Goal: Information Seeking & Learning: Learn about a topic

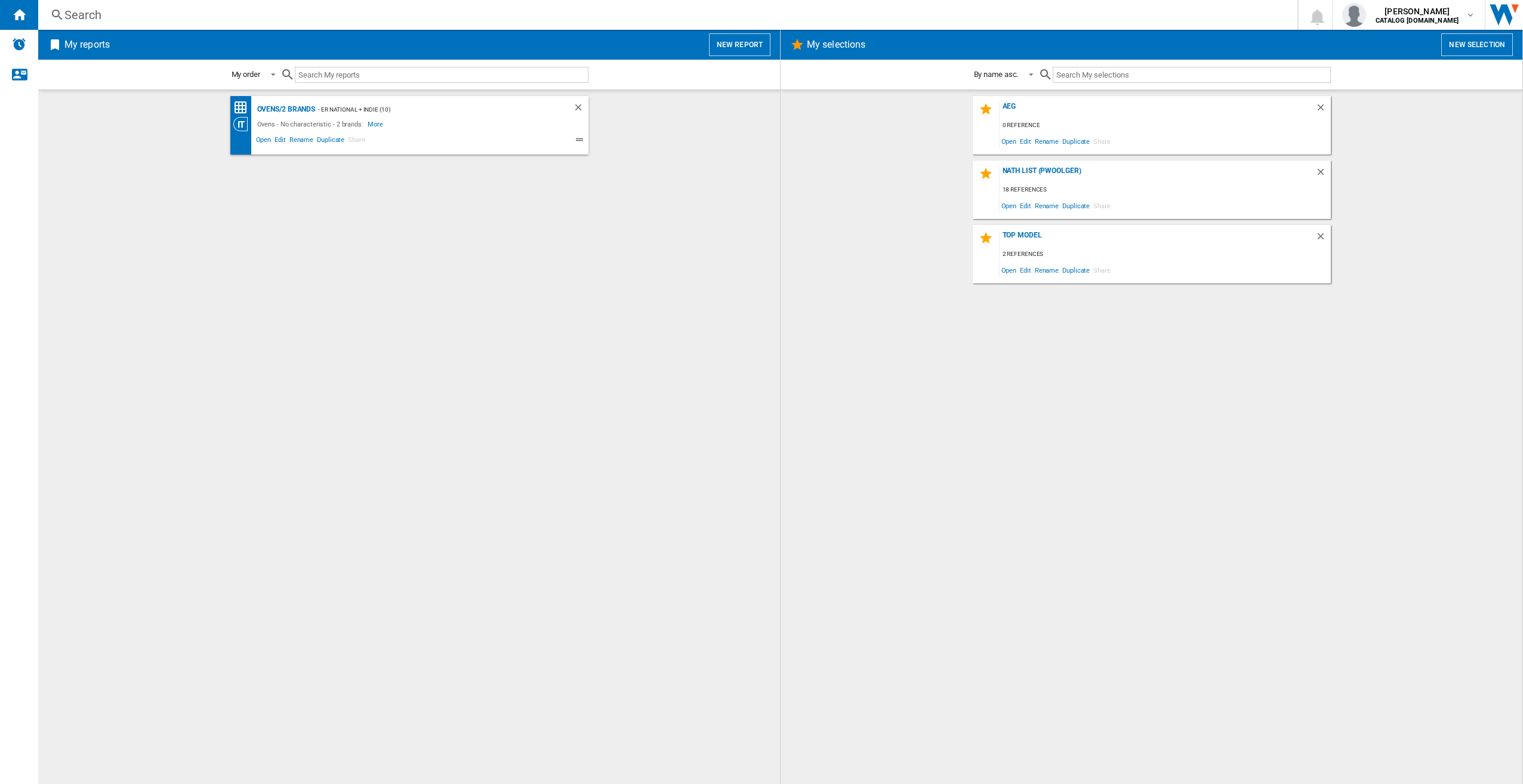
click at [386, 7] on div "Search" at bounding box center [665, 14] width 1202 height 17
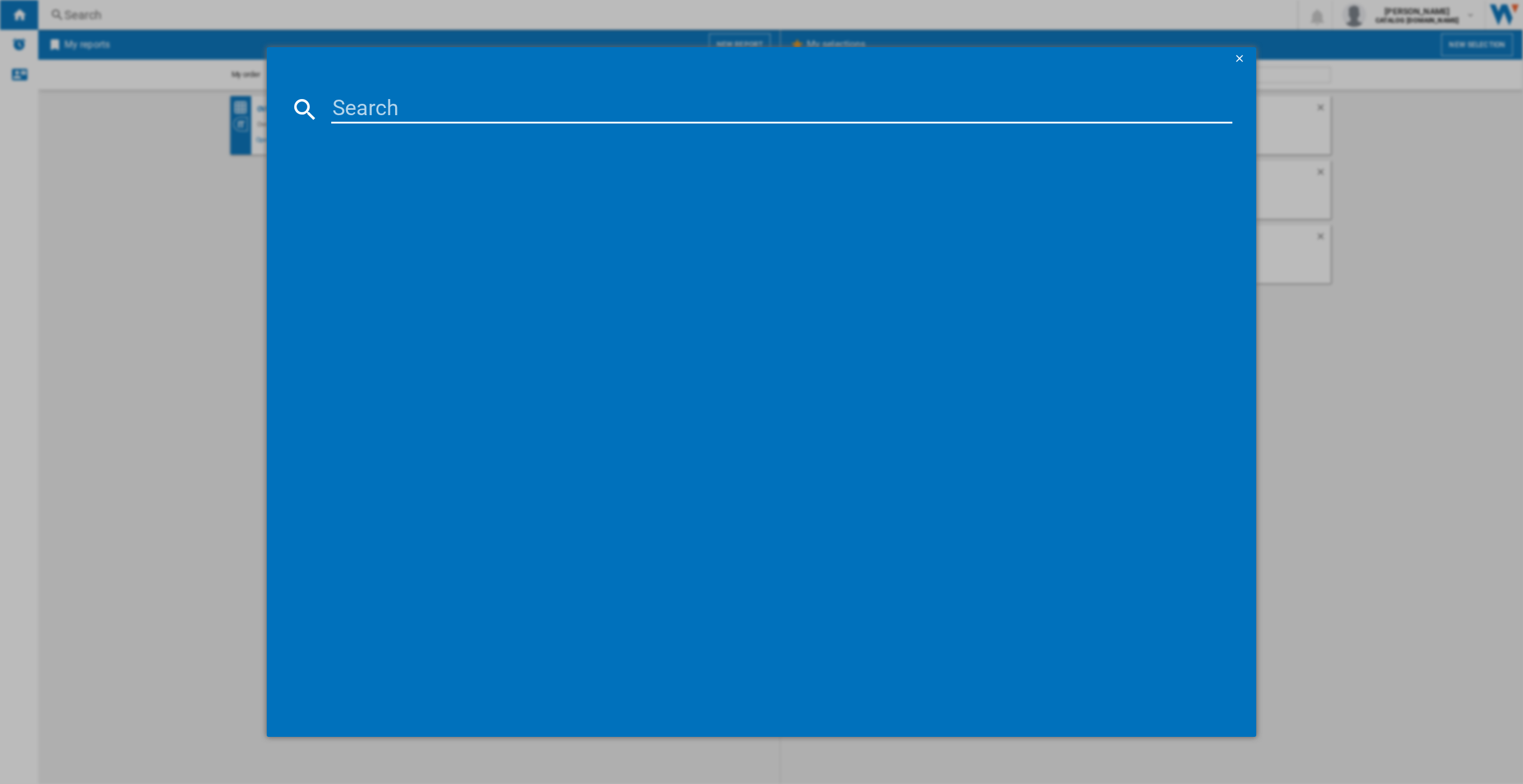
click at [386, 108] on input at bounding box center [781, 109] width 901 height 28
paste input "TO64IB00FZ"
type input "TO64IB00FZ"
click at [368, 182] on div "AEG TO64IB00FZ BLACK" at bounding box center [770, 186] width 890 height 12
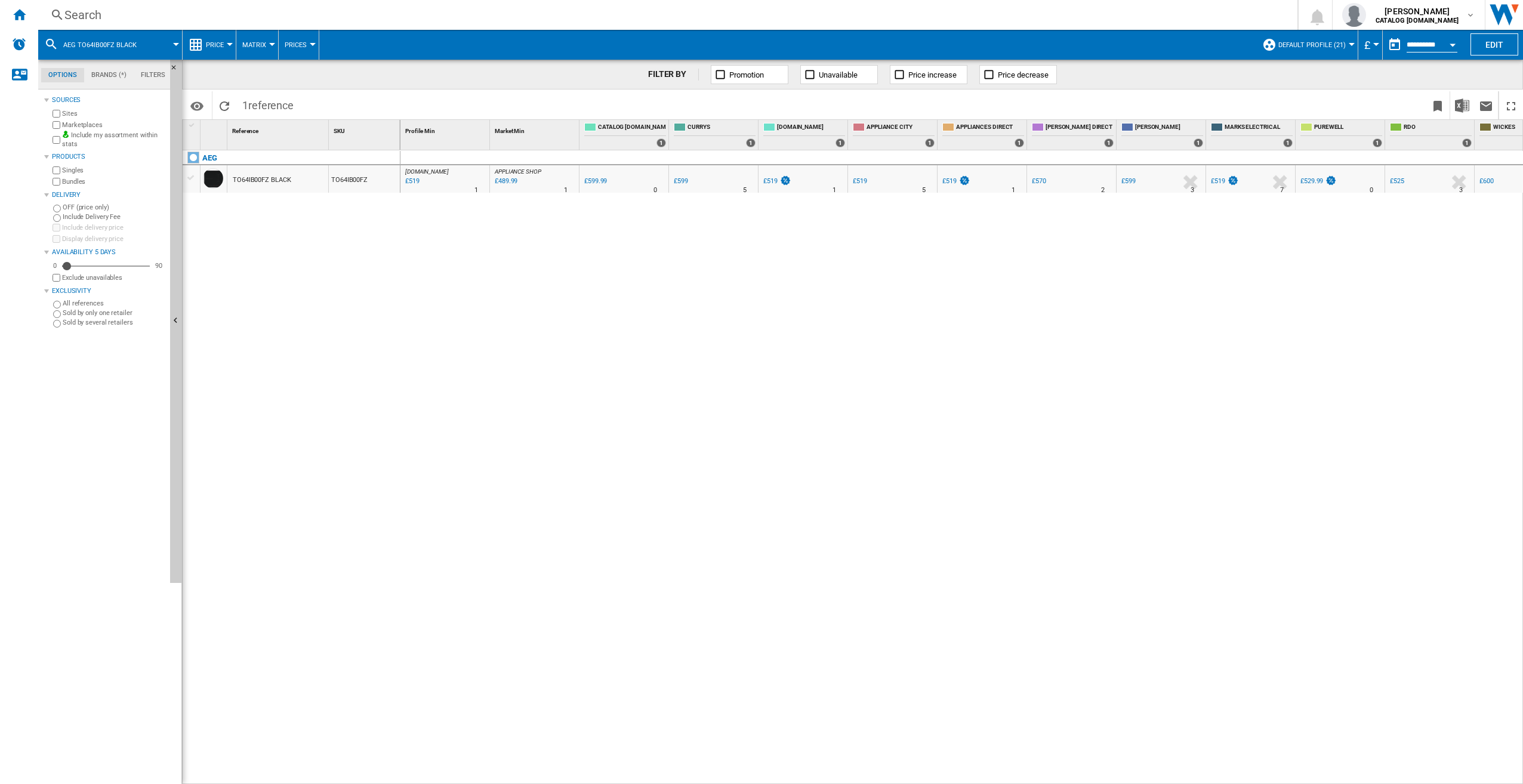
click at [266, 42] on button "Matrix" at bounding box center [258, 45] width 30 height 30
click at [308, 36] on md-backdrop at bounding box center [761, 392] width 1523 height 784
click at [295, 39] on button "Prices" at bounding box center [298, 45] width 28 height 30
click at [217, 44] on md-backdrop at bounding box center [761, 392] width 1523 height 784
click at [218, 43] on span "Price" at bounding box center [215, 44] width 18 height 8
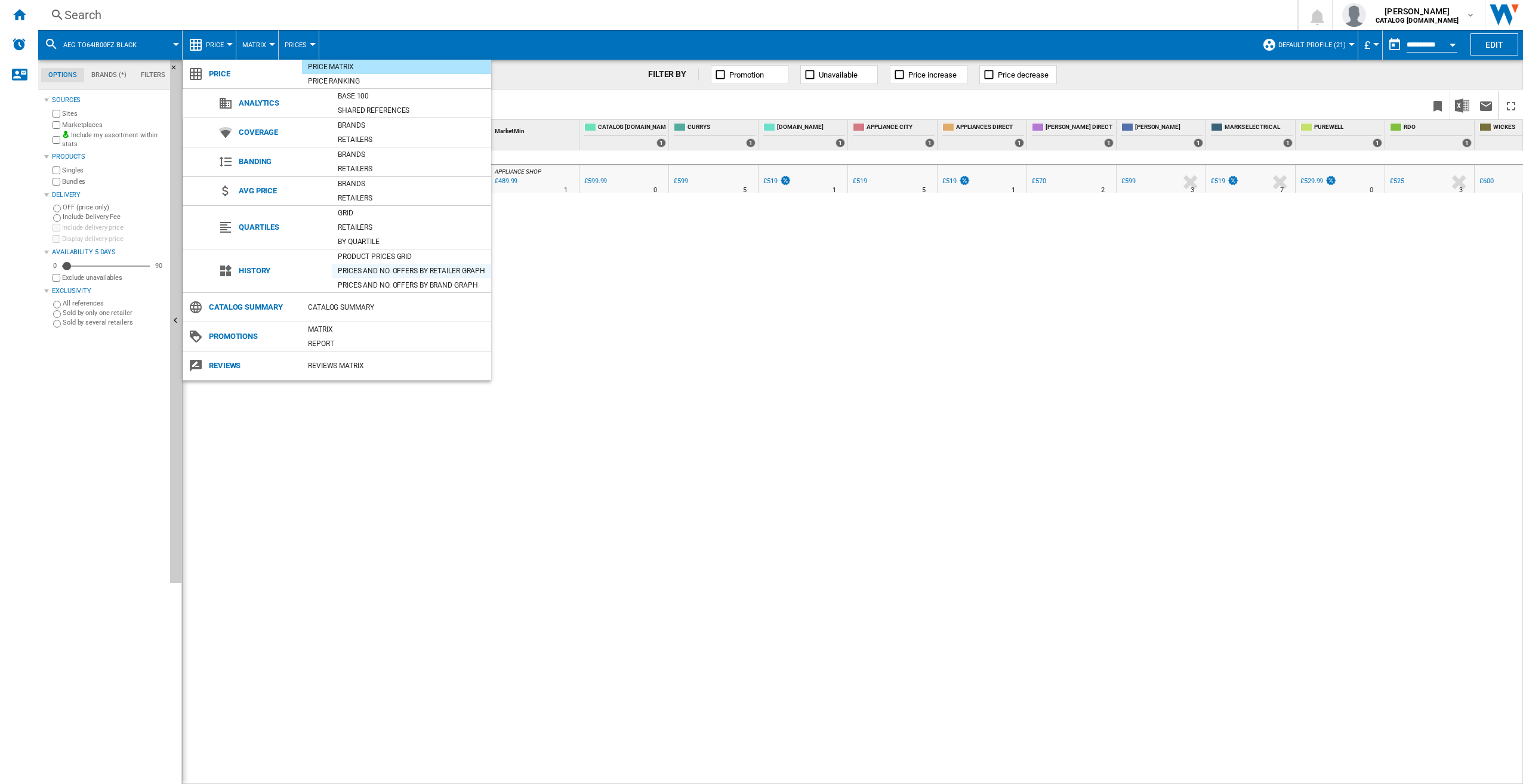
click at [369, 268] on div "Prices and No. offers by retailer graph" at bounding box center [411, 270] width 159 height 12
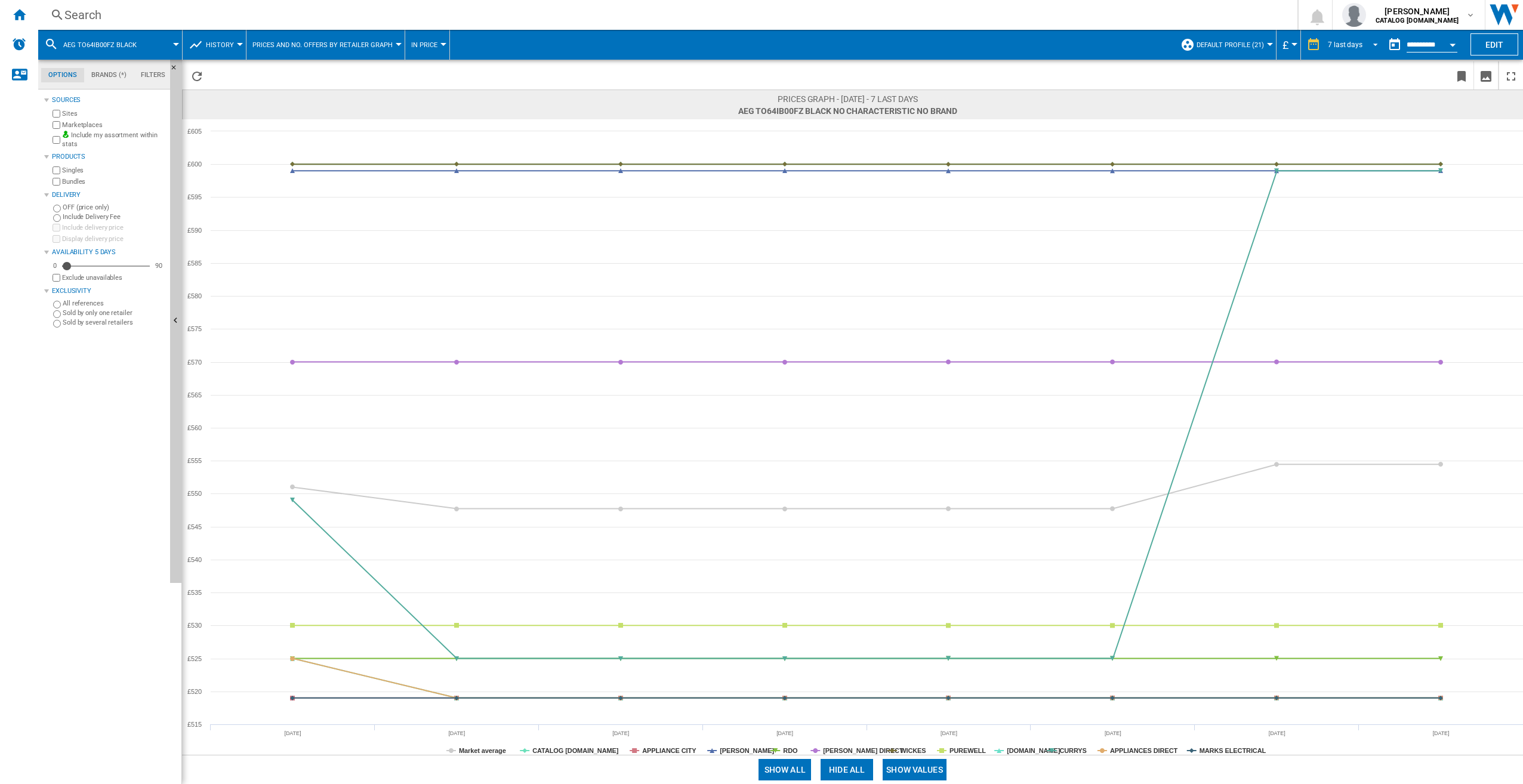
click at [1352, 45] on div "7 last days" at bounding box center [1345, 44] width 35 height 8
click at [1348, 76] on div "21 last days" at bounding box center [1345, 81] width 39 height 10
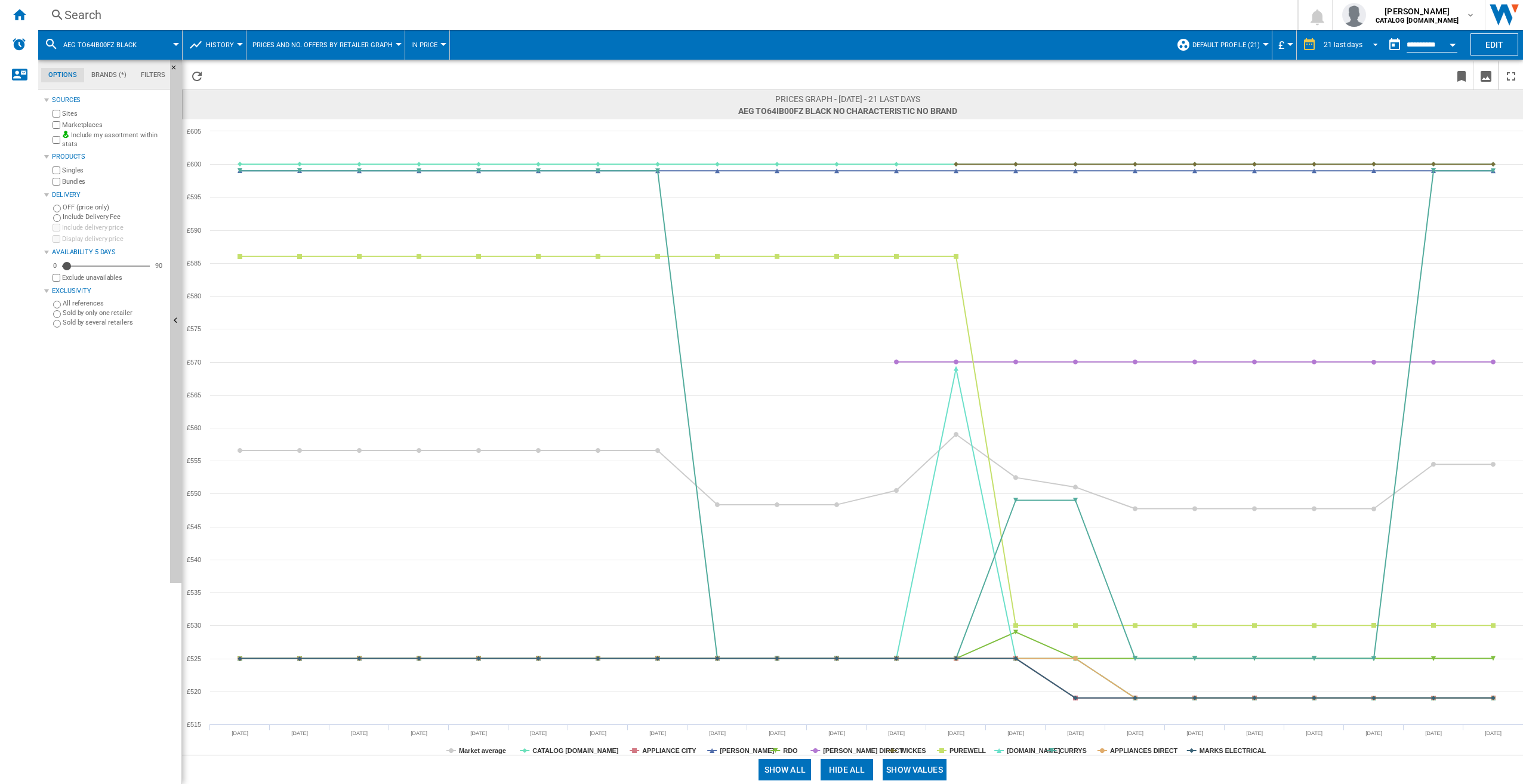
click at [1331, 40] on span "21 last days" at bounding box center [1343, 44] width 39 height 10
click at [1350, 166] on div "3 last months" at bounding box center [1345, 170] width 44 height 10
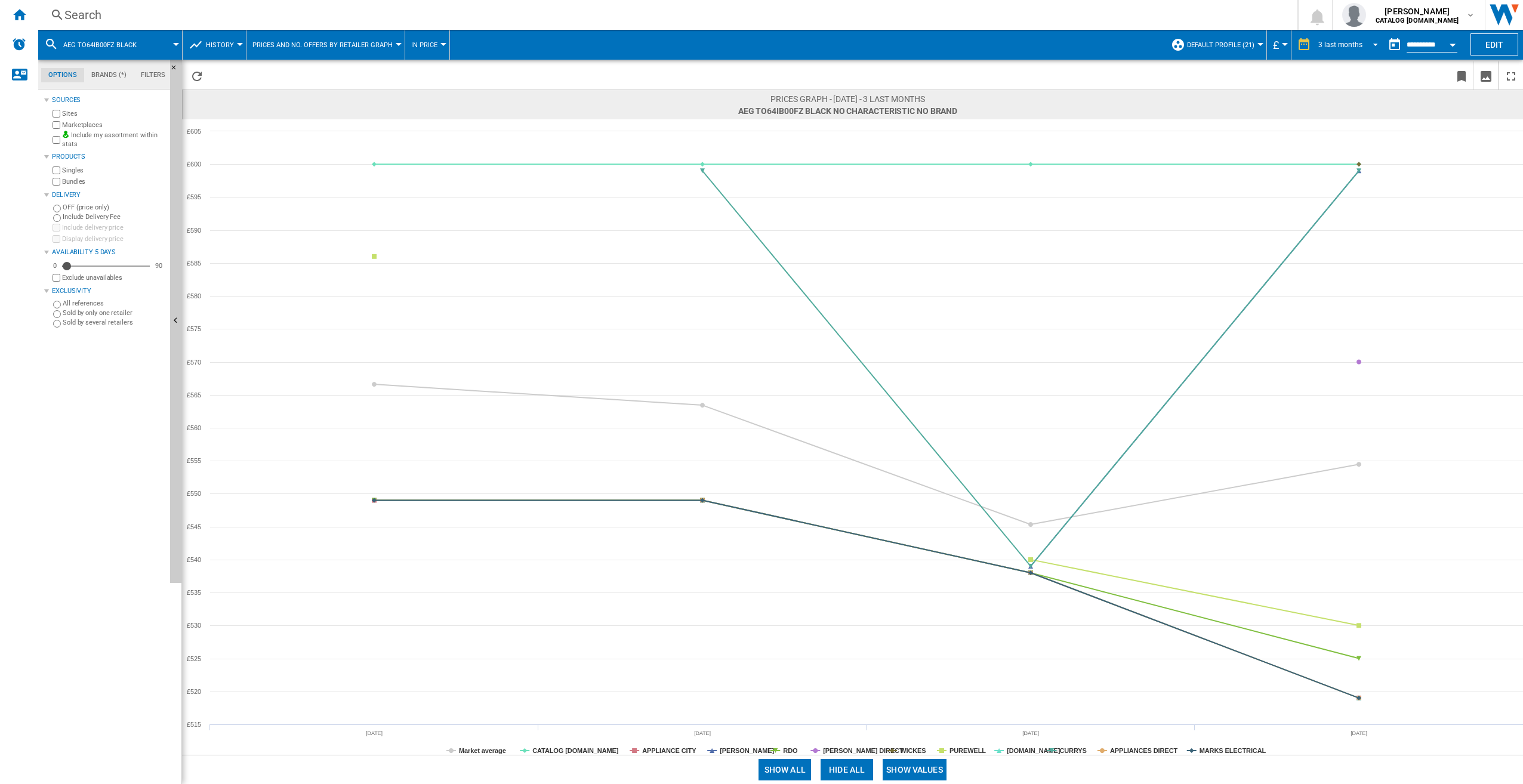
click at [1338, 39] on md-select-value "3 last months" at bounding box center [1350, 44] width 66 height 18
click at [1337, 45] on div "4 last weeks" at bounding box center [1337, 45] width 39 height 10
